Goal: Information Seeking & Learning: Learn about a topic

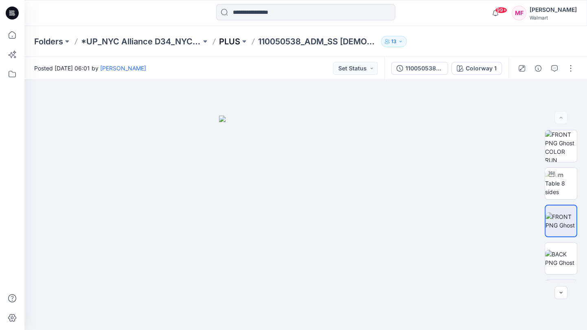
click at [227, 39] on p "PLUS" at bounding box center [229, 41] width 21 height 11
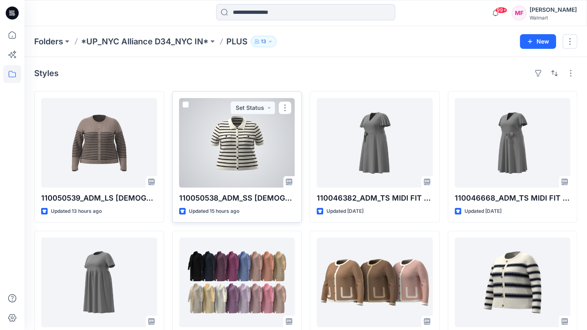
click at [278, 156] on div at bounding box center [237, 143] width 116 height 90
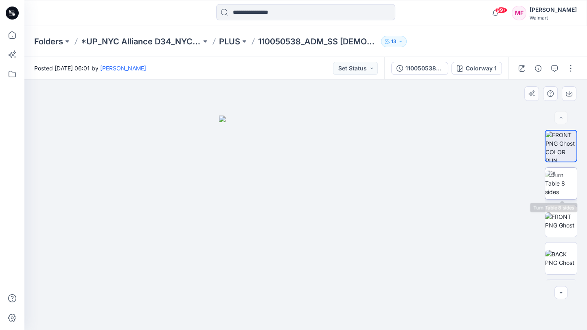
click at [570, 194] on img at bounding box center [561, 184] width 32 height 26
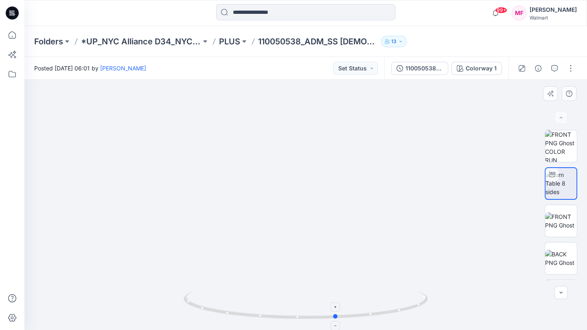
drag, startPoint x: 255, startPoint y: 315, endPoint x: 286, endPoint y: 301, distance: 34.1
click at [286, 301] on icon at bounding box center [307, 306] width 246 height 31
drag, startPoint x: 252, startPoint y: 275, endPoint x: 273, endPoint y: 276, distance: 20.8
click at [273, 276] on div at bounding box center [305, 205] width 563 height 250
drag, startPoint x: 273, startPoint y: 276, endPoint x: 254, endPoint y: 271, distance: 19.2
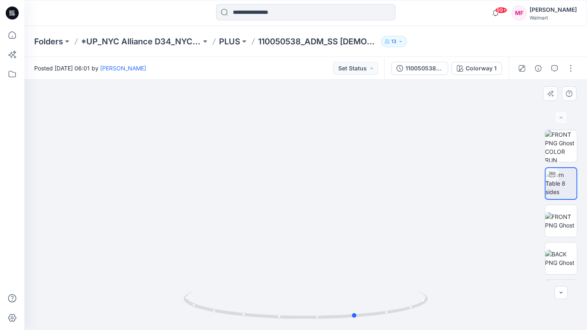
click at [254, 271] on div at bounding box center [305, 205] width 563 height 250
drag, startPoint x: 264, startPoint y: 228, endPoint x: 244, endPoint y: 181, distance: 50.5
drag, startPoint x: 217, startPoint y: 309, endPoint x: 196, endPoint y: 288, distance: 29.4
click at [196, 288] on div at bounding box center [305, 205] width 563 height 250
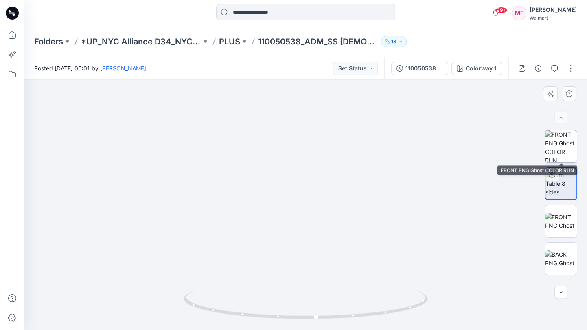
click at [552, 149] on img at bounding box center [561, 146] width 32 height 32
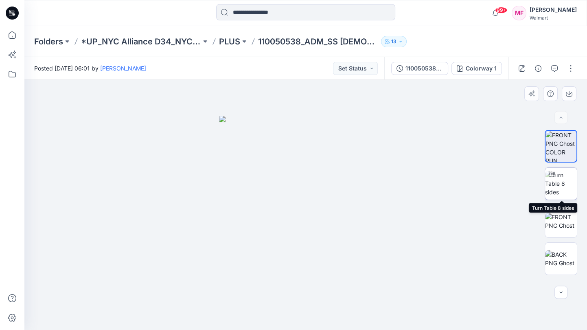
click at [560, 182] on img at bounding box center [561, 184] width 32 height 26
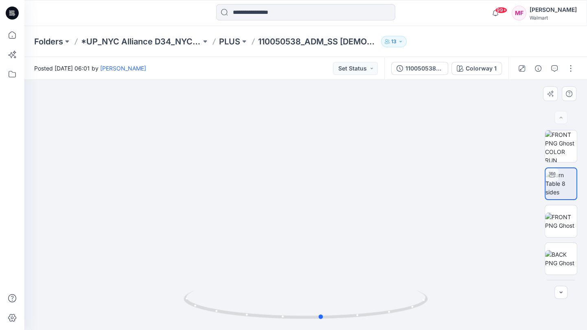
drag, startPoint x: 268, startPoint y: 322, endPoint x: 283, endPoint y: 321, distance: 15.5
click at [284, 321] on img at bounding box center [306, 309] width 244 height 39
click at [337, 305] on icon at bounding box center [307, 305] width 246 height 31
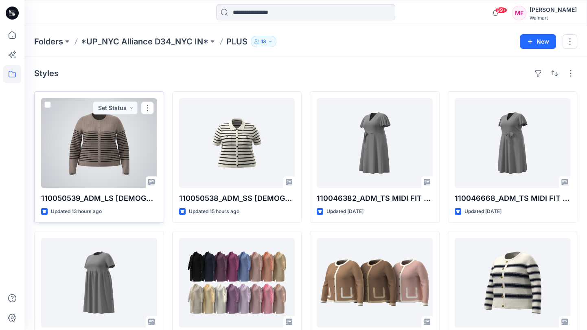
click at [147, 167] on div at bounding box center [99, 143] width 116 height 90
